Goal: Information Seeking & Learning: Learn about a topic

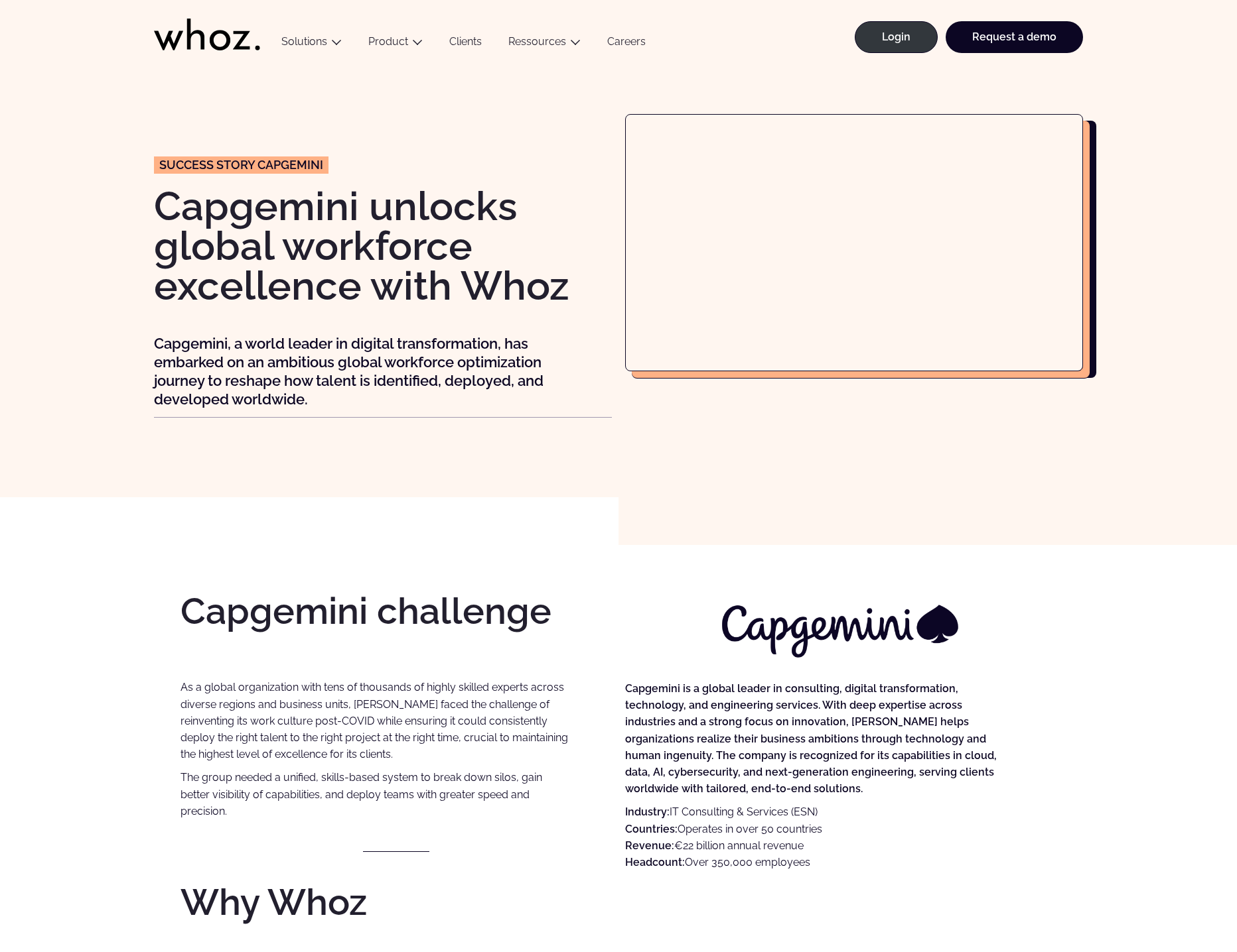
click at [1190, 87] on div "Success story CAPGEMINI Capgemini unlocks global workforce excellence with Whoz…" at bounding box center [618, 281] width 1237 height 431
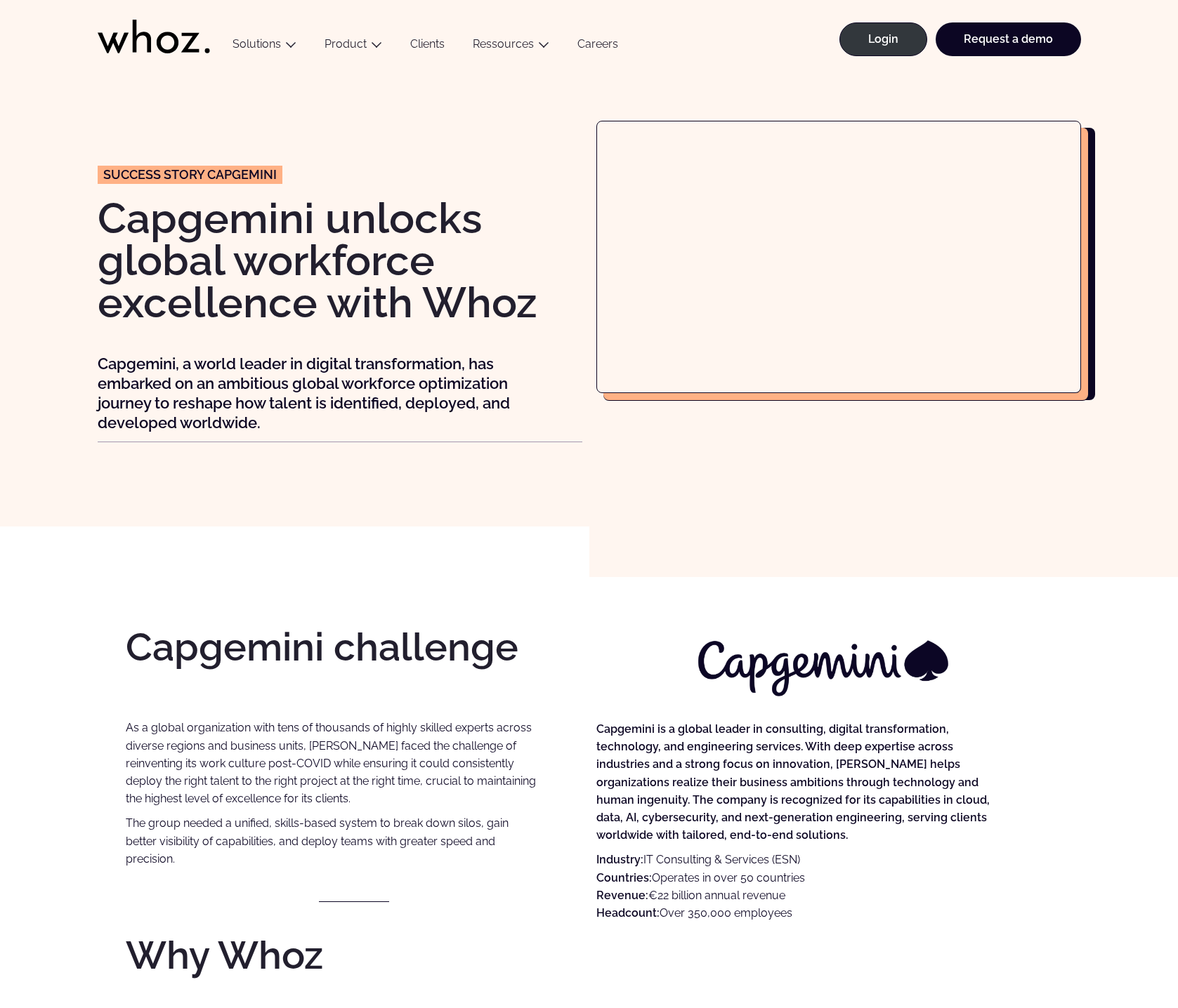
click at [392, 647] on h2 "Capgemini challenge" at bounding box center [353, 647] width 456 height 39
drag, startPoint x: 392, startPoint y: 647, endPoint x: 240, endPoint y: 637, distance: 152.3
click at [240, 637] on h2 "Capgemini challenge" at bounding box center [353, 647] width 456 height 39
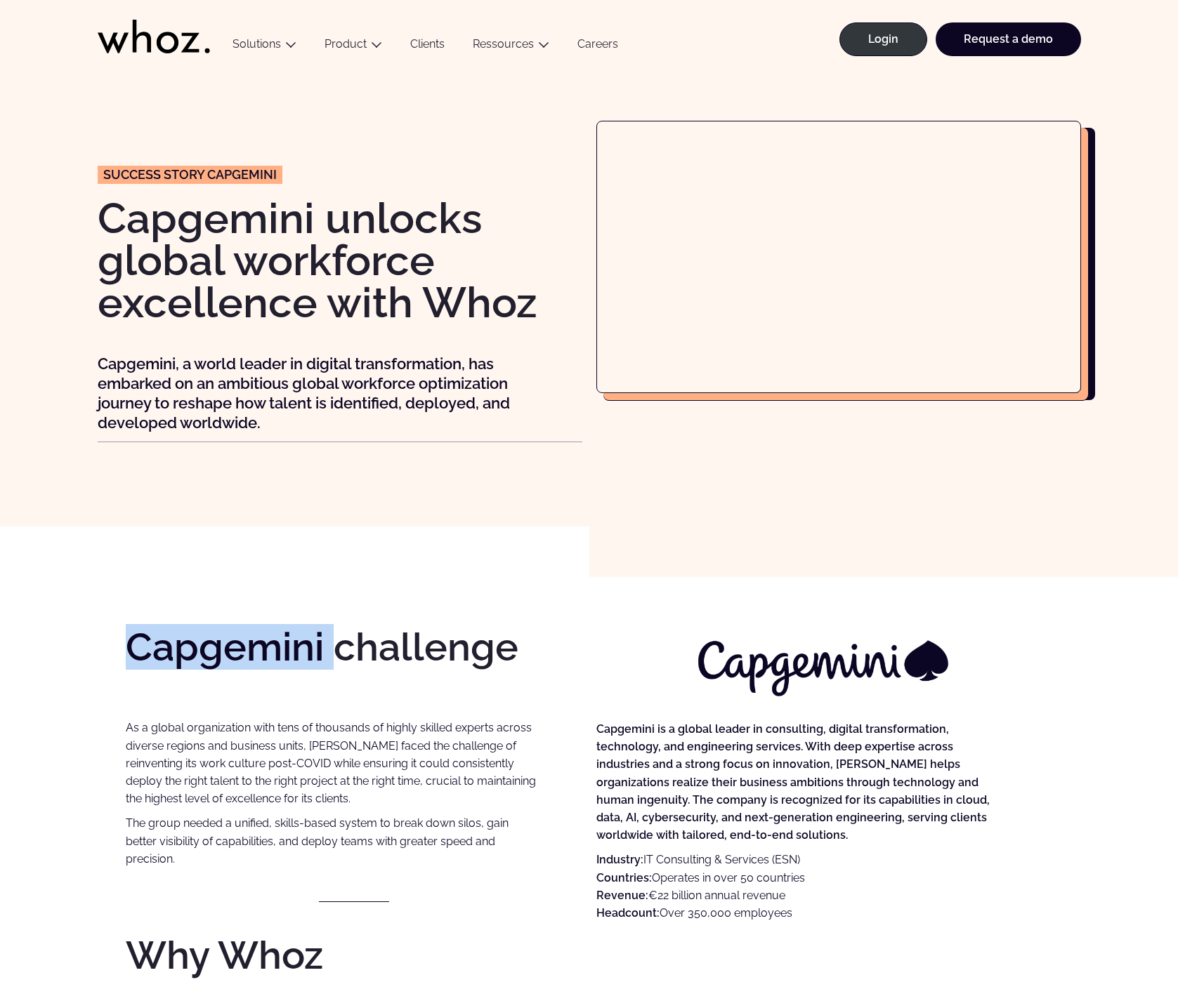
drag, startPoint x: 240, startPoint y: 637, endPoint x: 212, endPoint y: 646, distance: 29.4
click at [212, 646] on h2 "Capgemini challenge" at bounding box center [353, 647] width 456 height 39
click at [226, 728] on p "As a global organization with tens of thousands of highly skilled experts acros…" at bounding box center [330, 755] width 411 height 107
click at [200, 729] on p "As a global organization with tens of thousands of highly skilled experts acros…" at bounding box center [330, 755] width 411 height 107
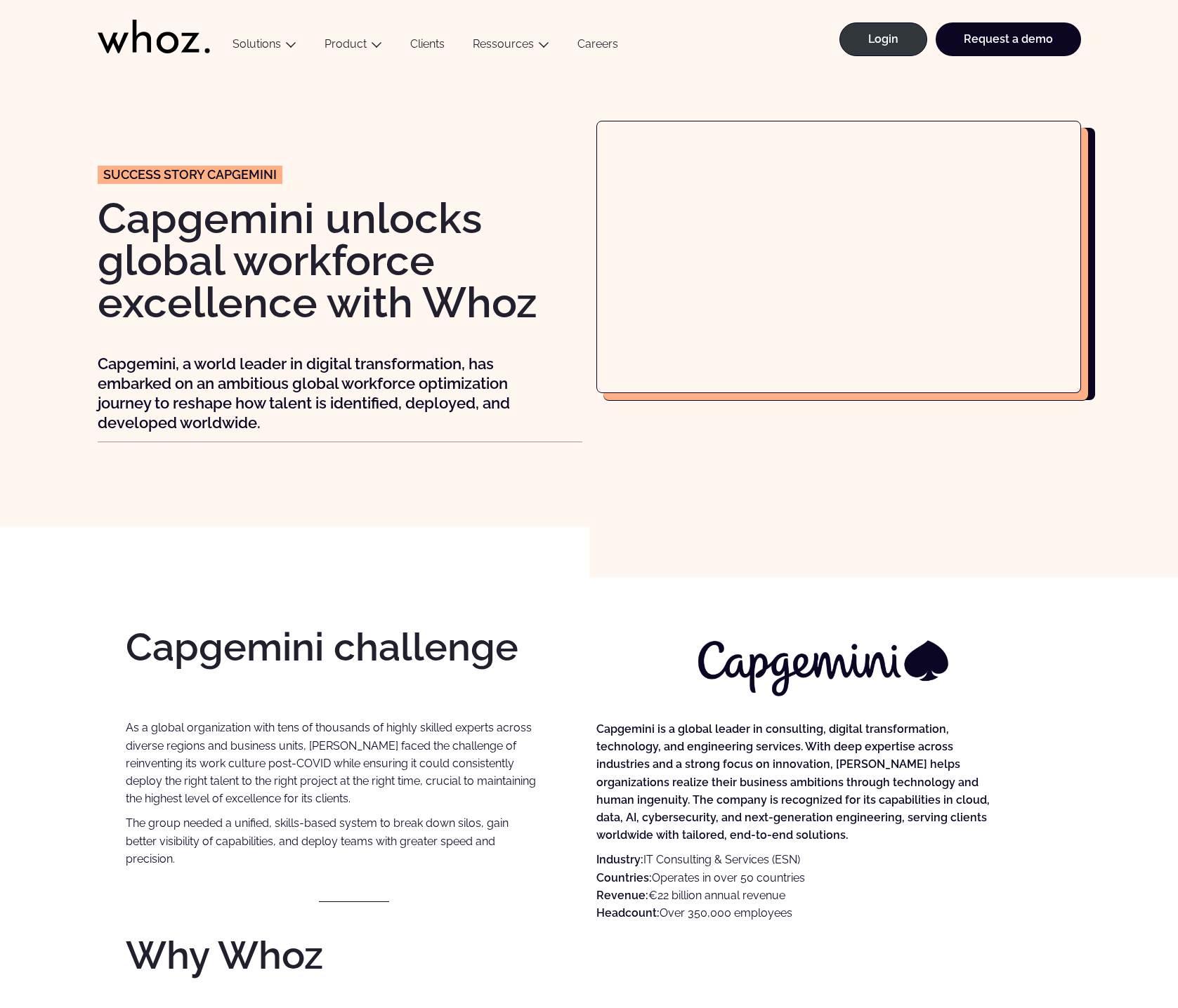
drag, startPoint x: 200, startPoint y: 729, endPoint x: 301, endPoint y: 734, distance: 101.1
click at [301, 734] on p "As a global organization with tens of thousands of highly skilled experts acros…" at bounding box center [330, 755] width 411 height 107
